Goal: Communication & Community: Share content

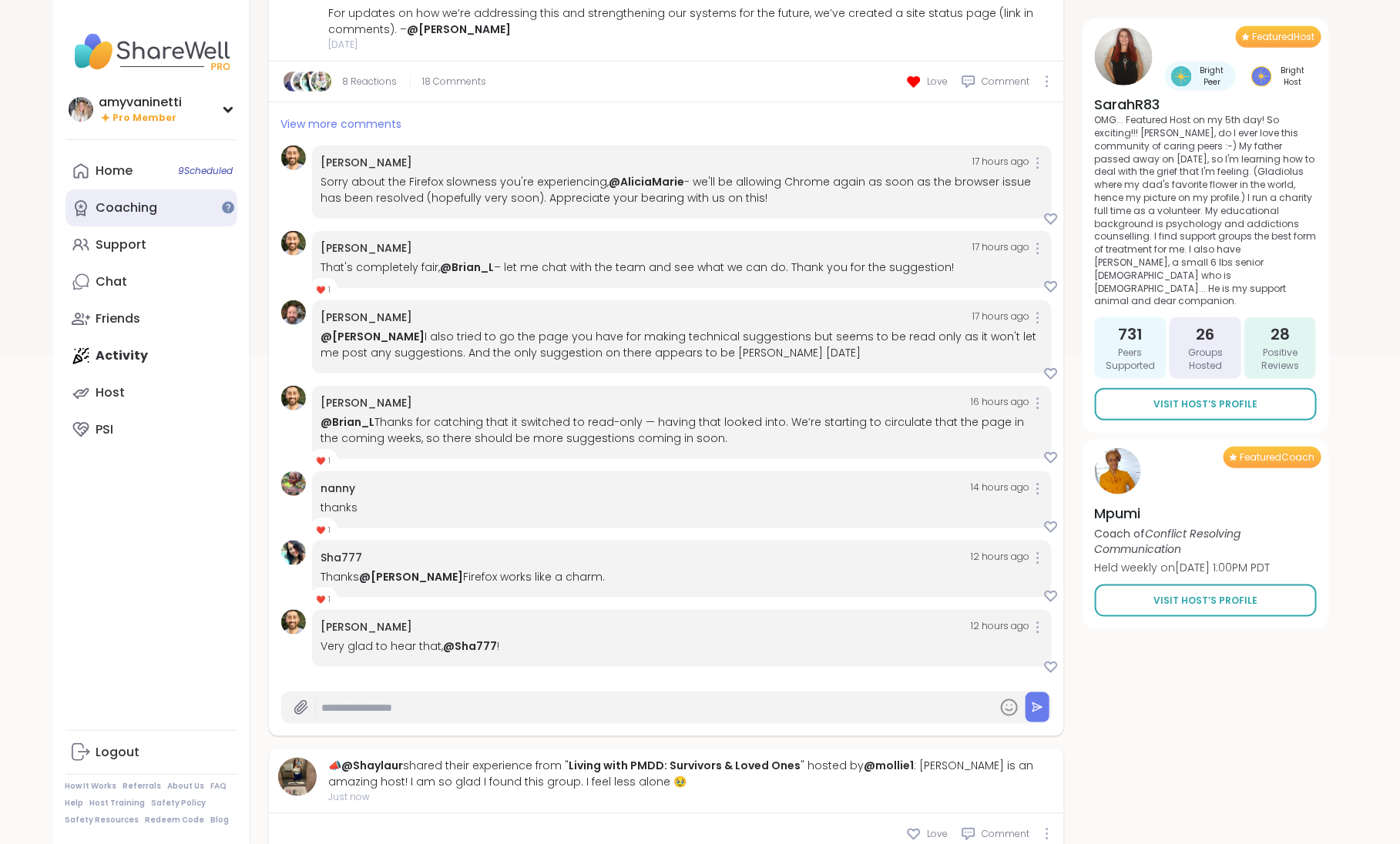
click at [122, 217] on link "Coaching" at bounding box center [152, 208] width 172 height 37
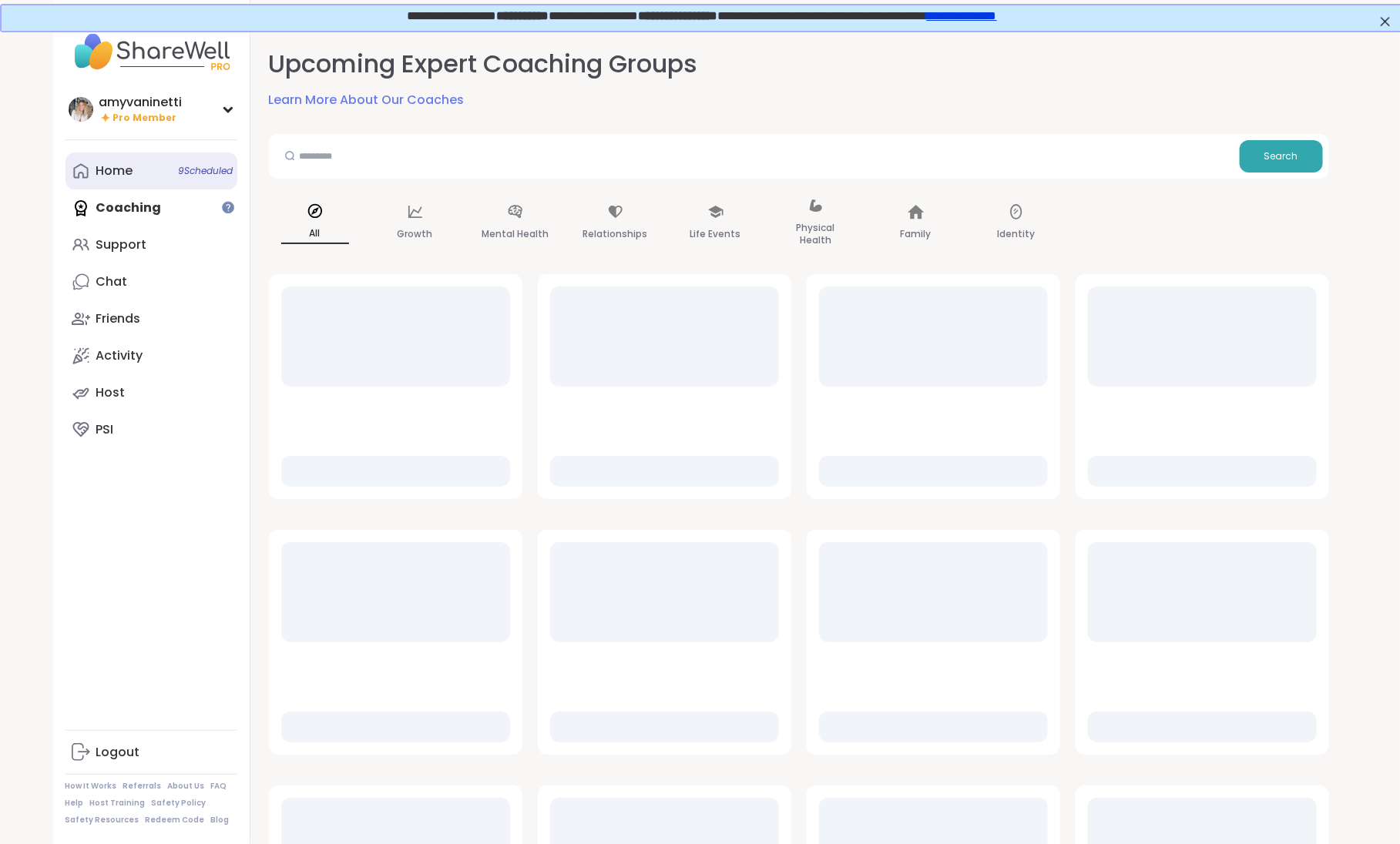
click at [123, 171] on div "Home 9 Scheduled" at bounding box center [115, 171] width 37 height 17
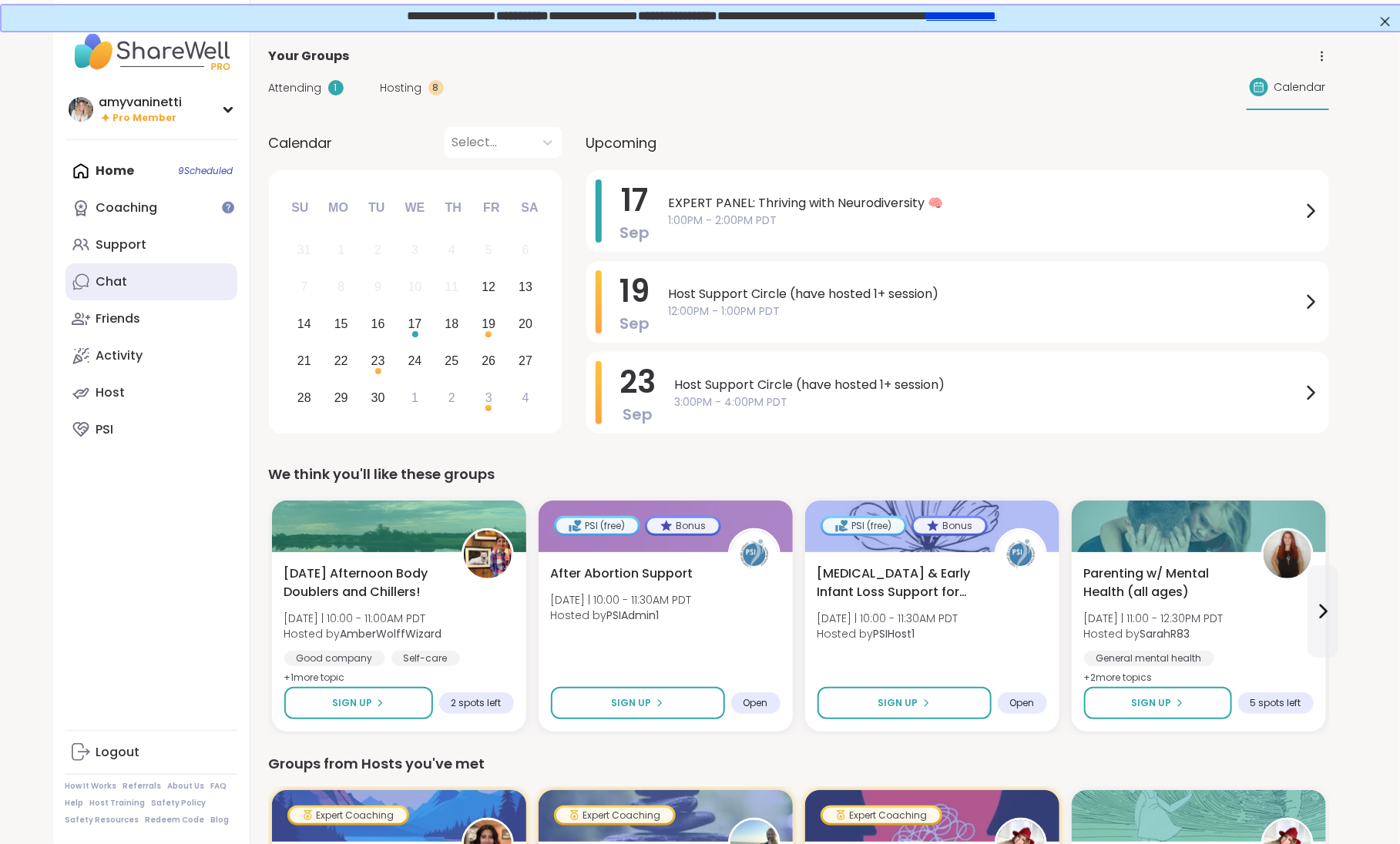
click at [119, 284] on div "Chat" at bounding box center [111, 282] width 31 height 17
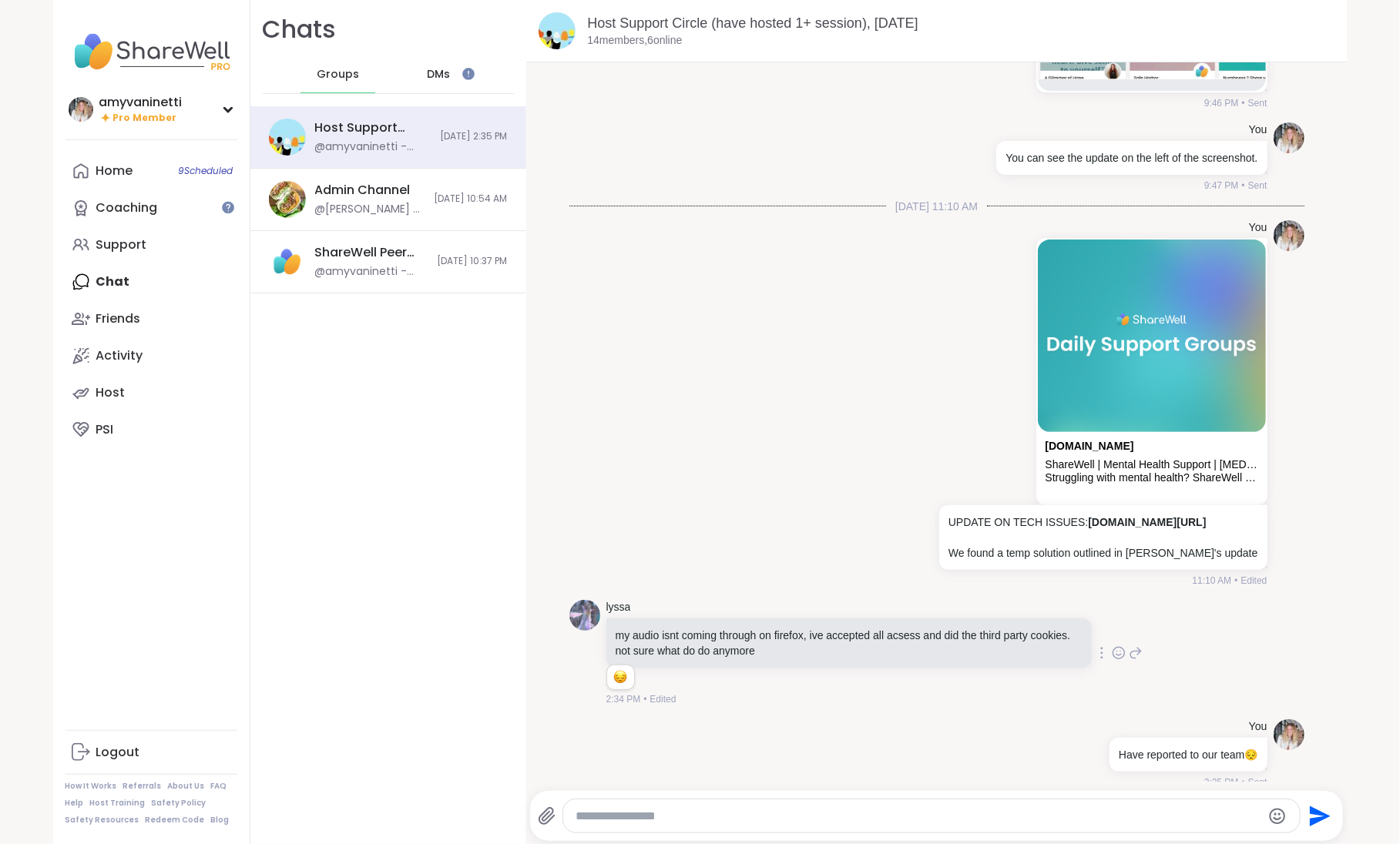
scroll to position [9249, 0]
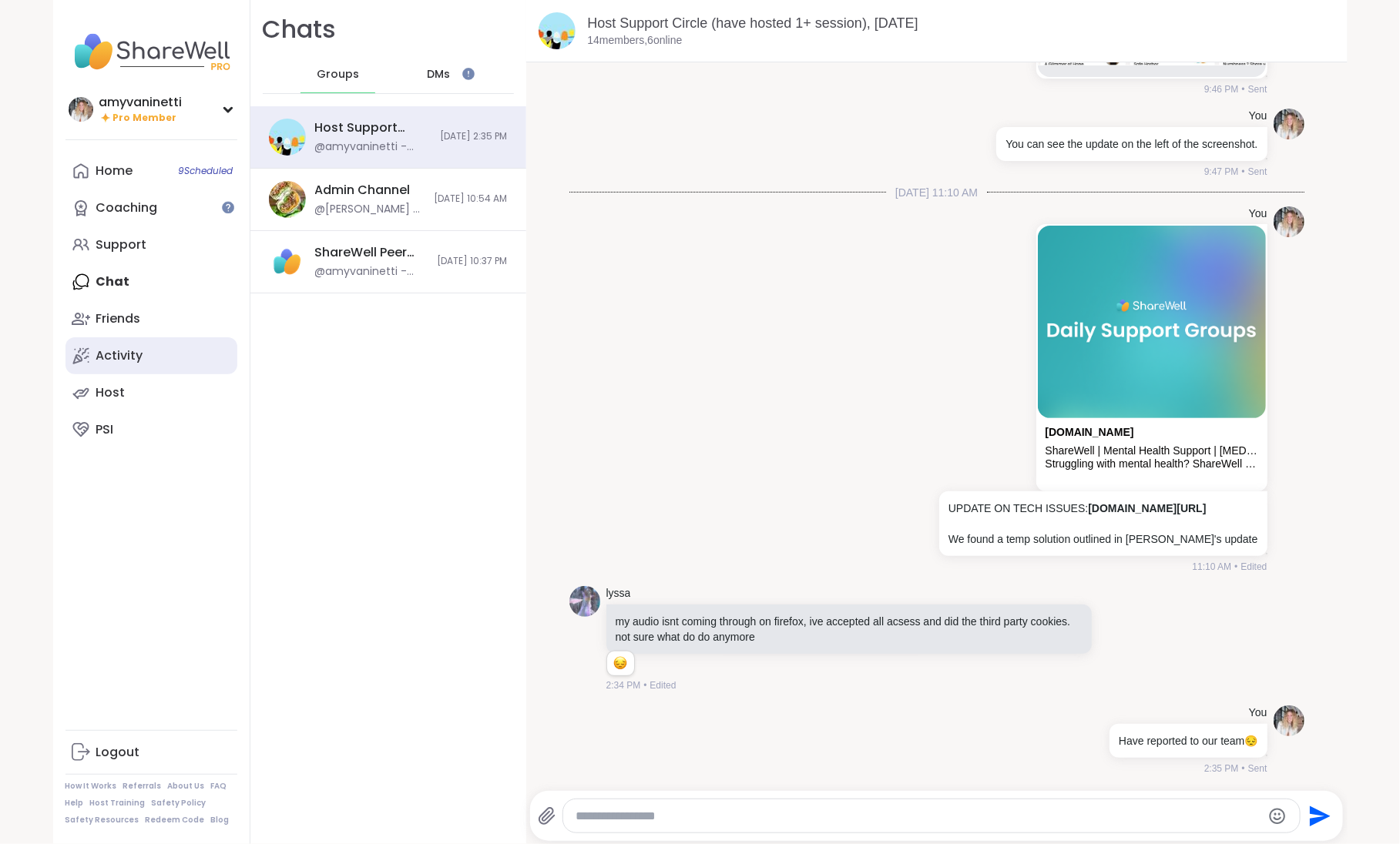
click at [122, 353] on div "Activity" at bounding box center [120, 356] width 47 height 17
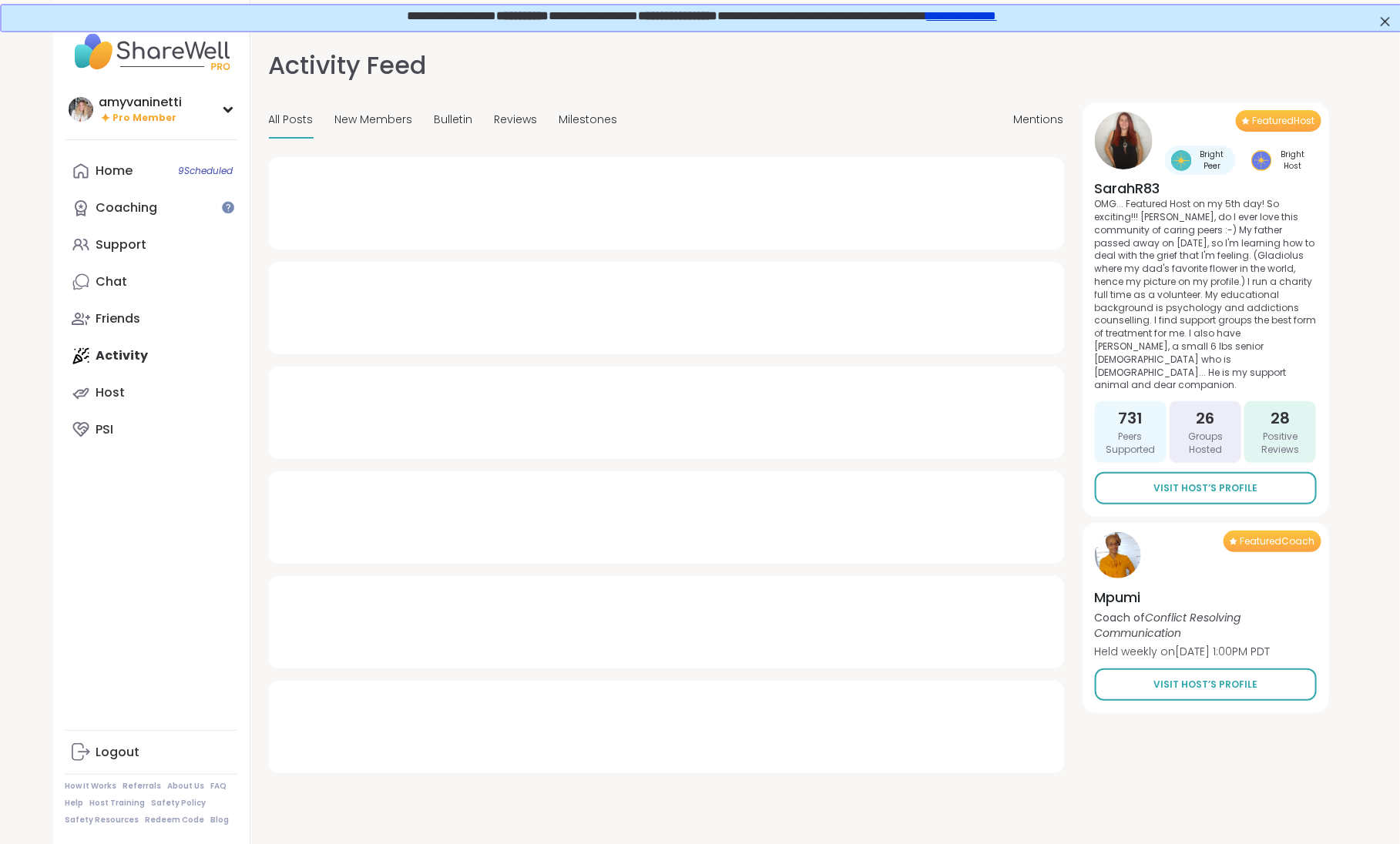
type textarea "*"
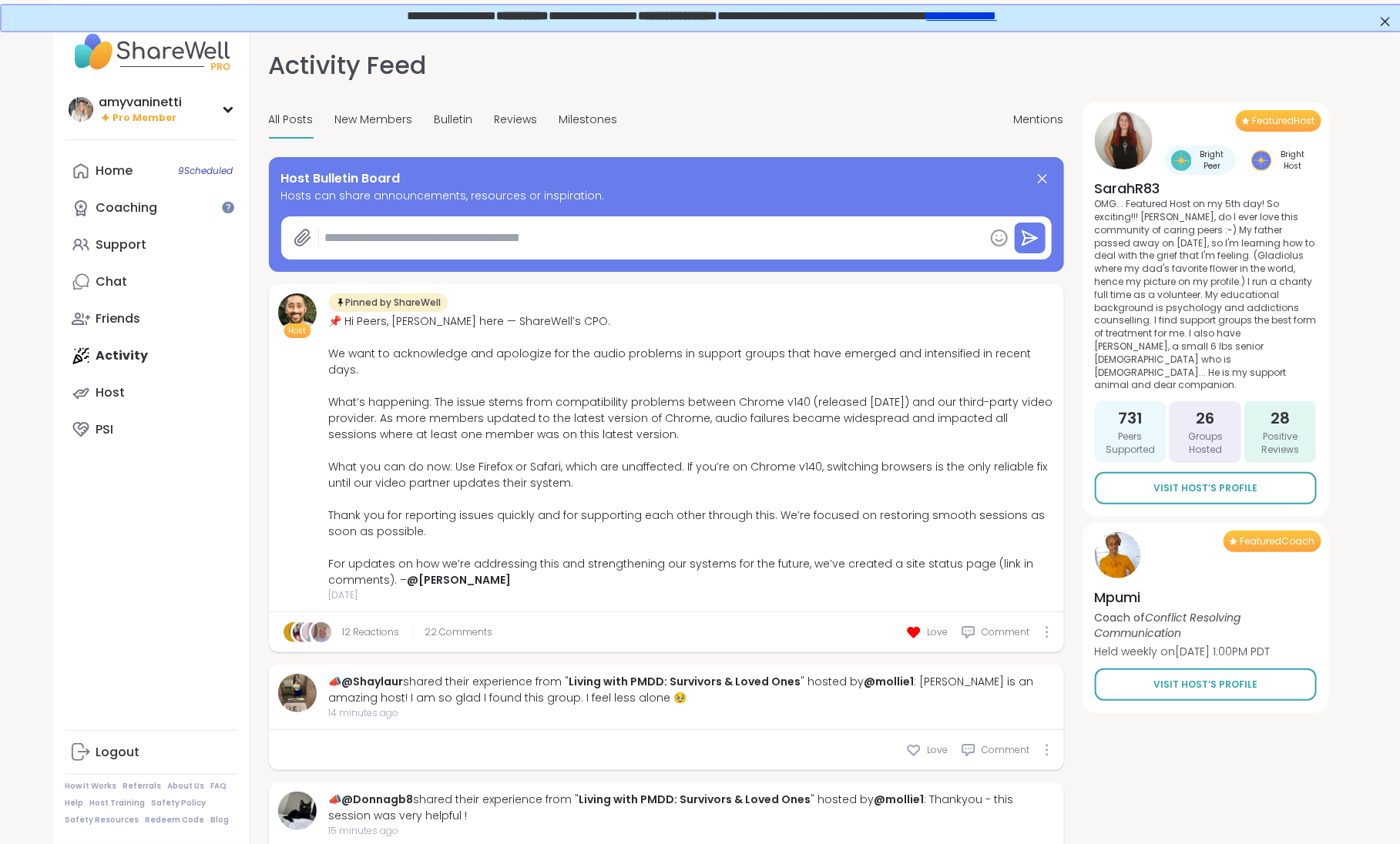
type textarea "*"
